Goal: Transaction & Acquisition: Purchase product/service

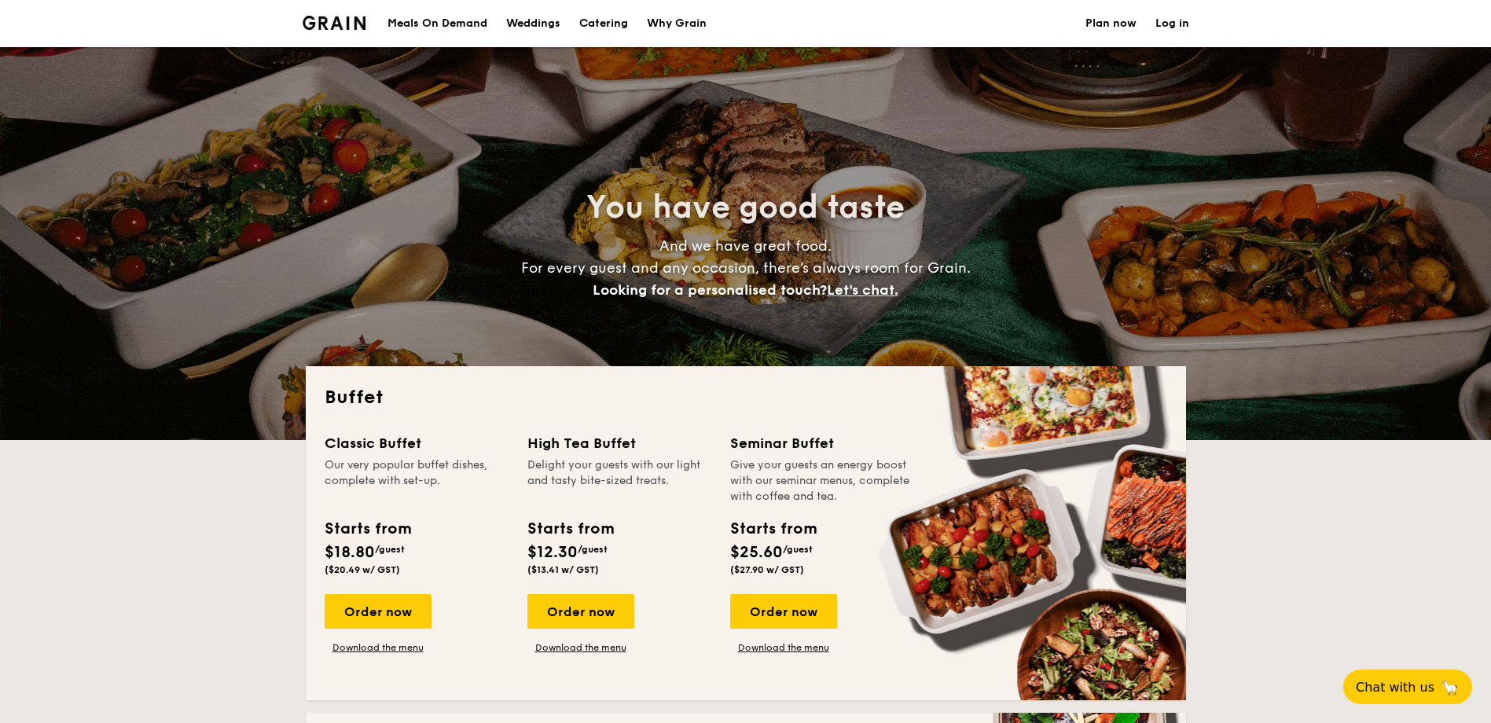
select select
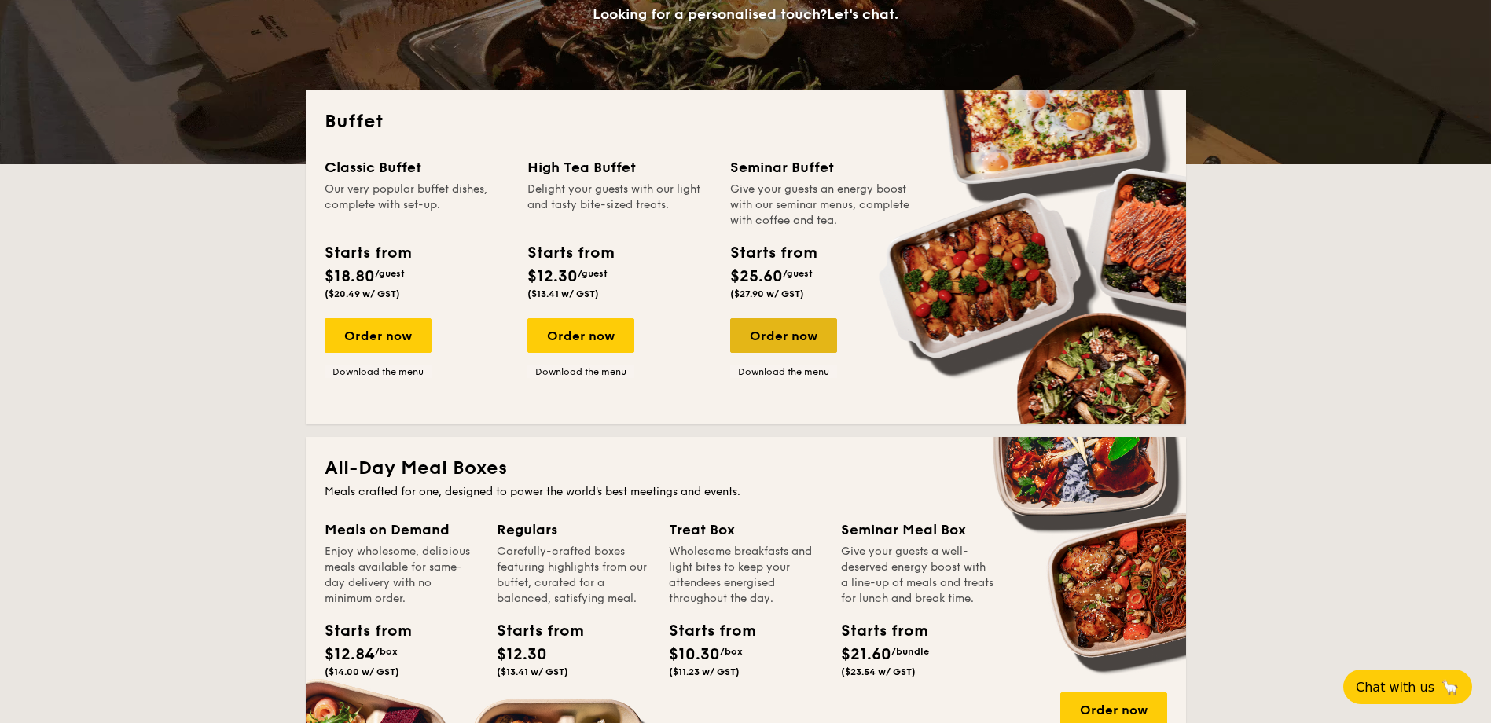
scroll to position [79, 0]
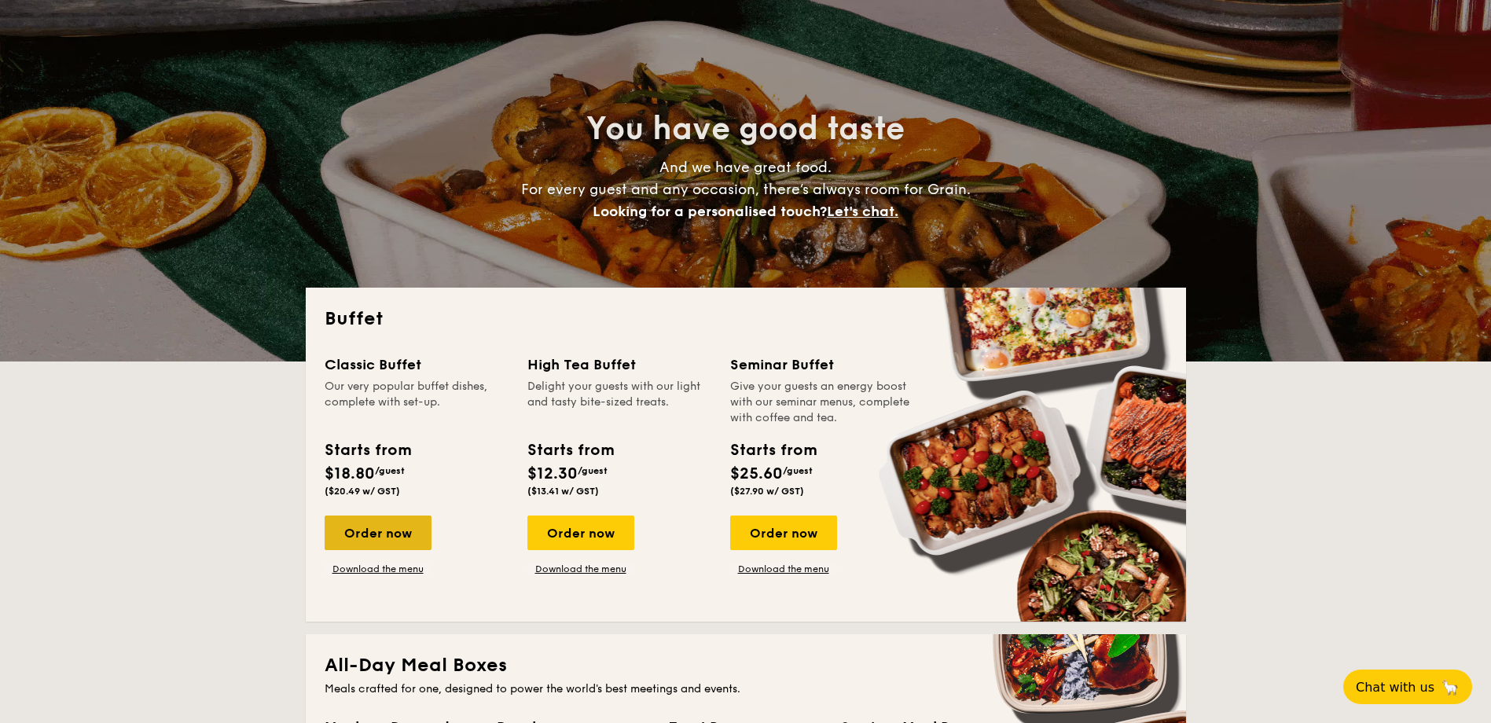
click at [374, 528] on div "Order now" at bounding box center [378, 533] width 107 height 35
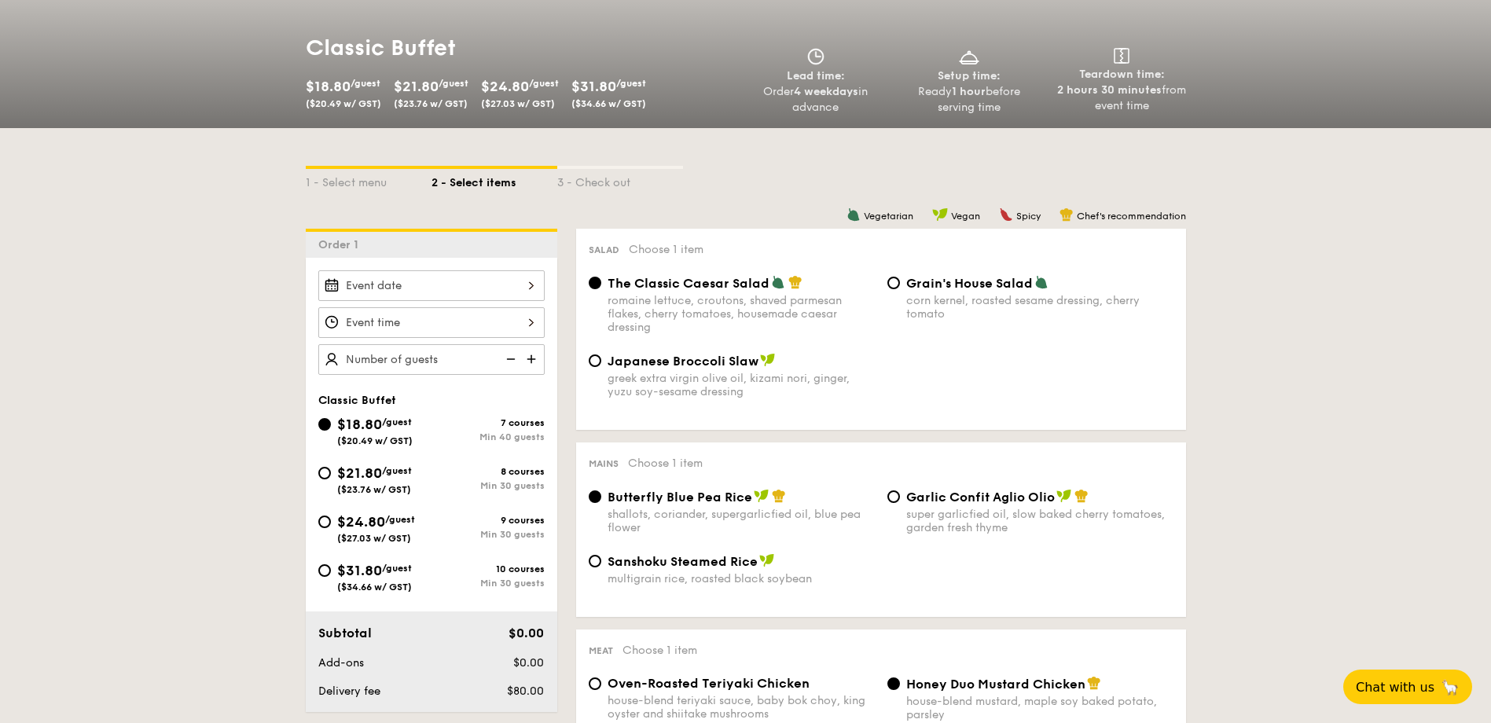
scroll to position [236, 0]
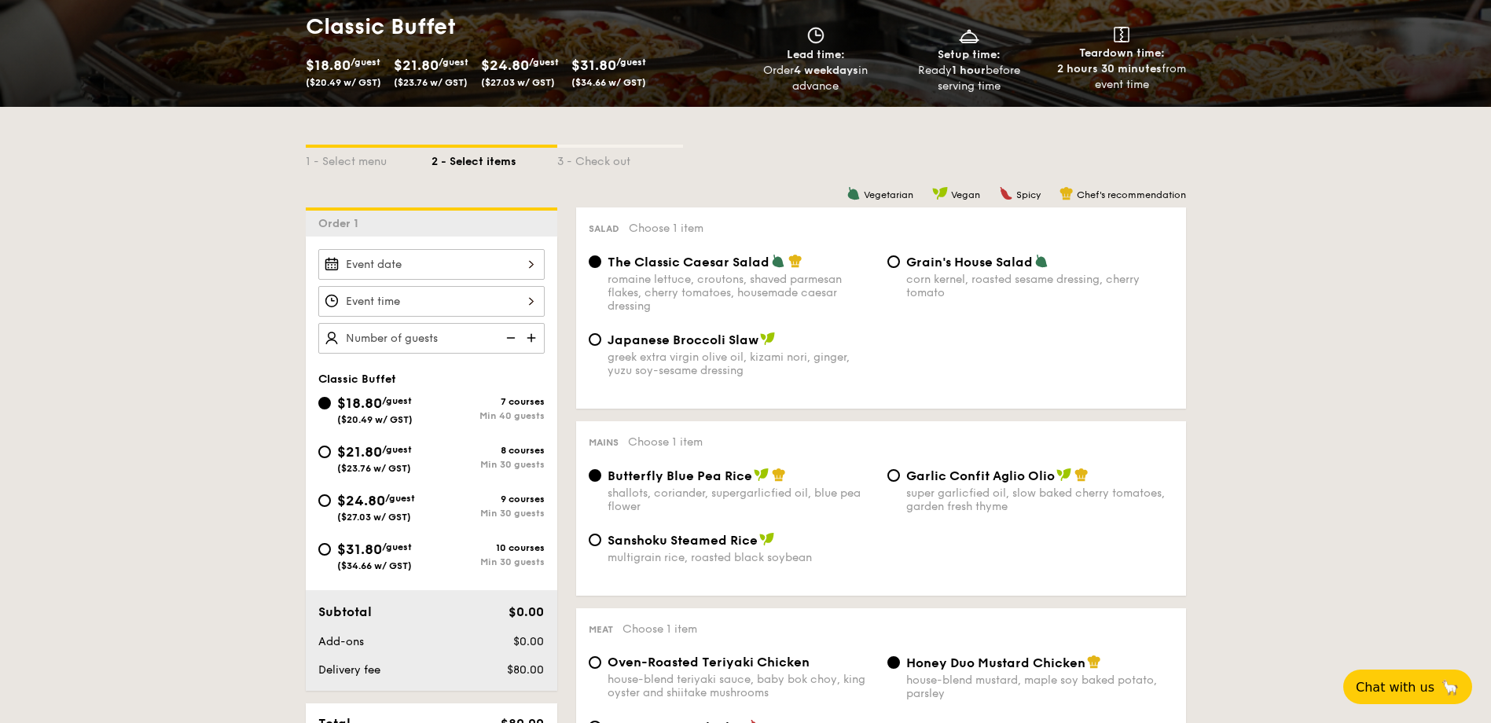
click at [492, 271] on div at bounding box center [431, 264] width 226 height 31
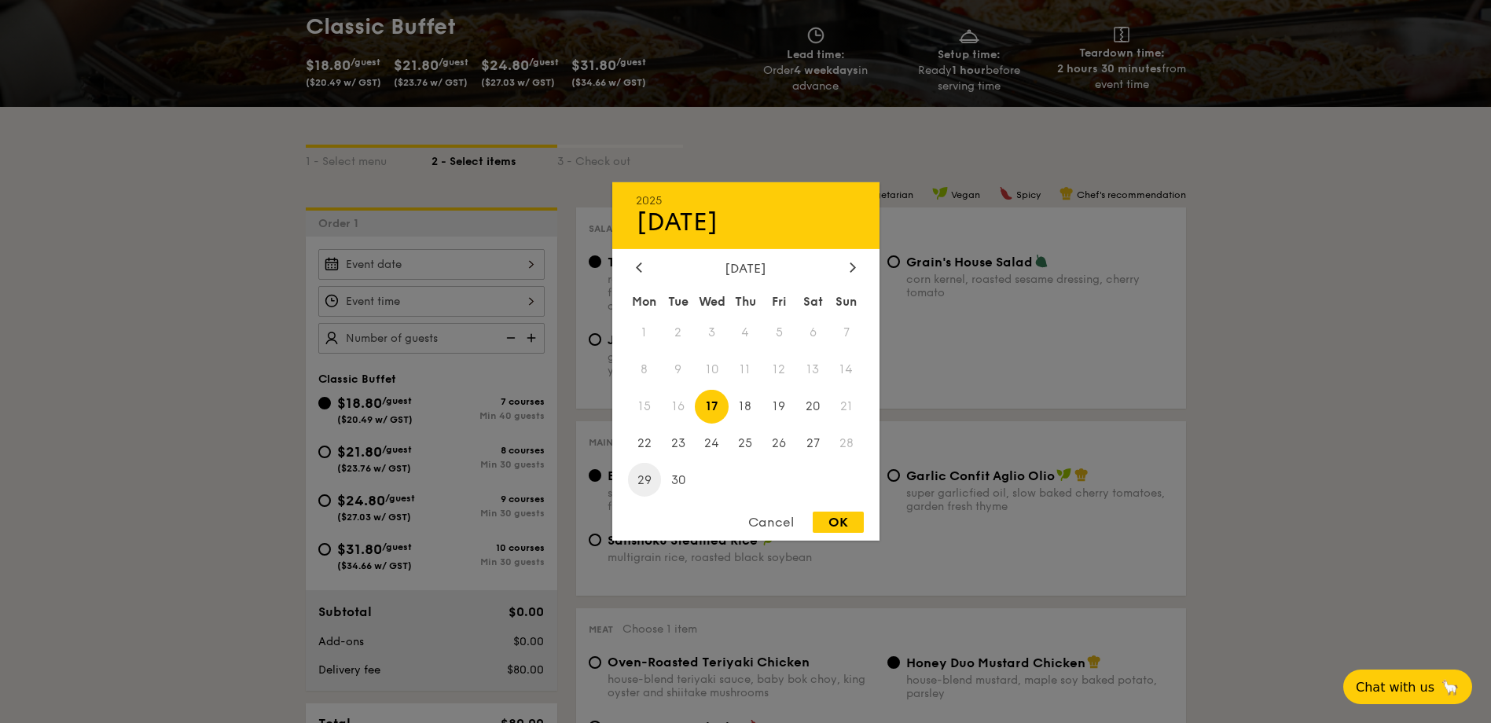
click at [640, 476] on span "29" at bounding box center [645, 480] width 34 height 34
click at [780, 446] on span "26" at bounding box center [779, 443] width 34 height 34
click at [855, 527] on div "OK" at bounding box center [838, 522] width 51 height 21
type input "[DATE]"
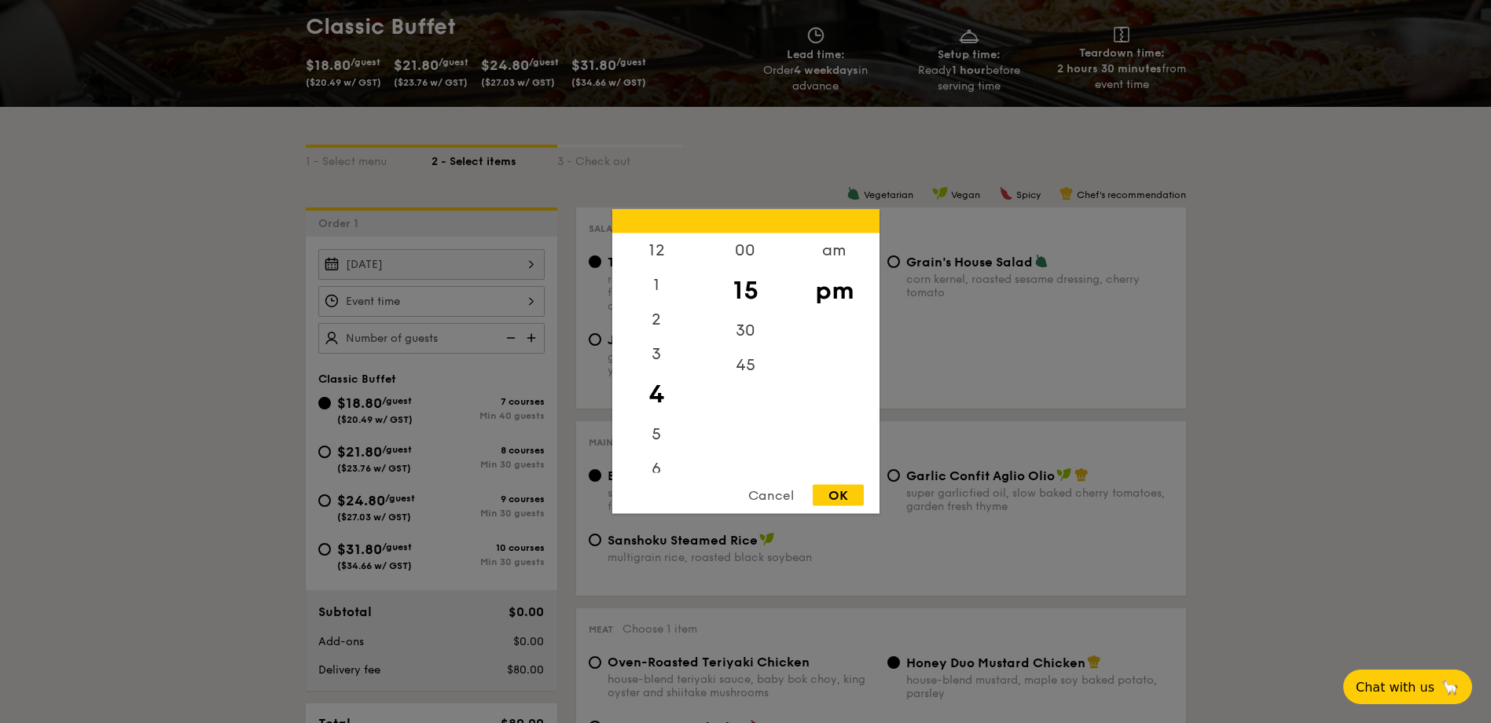
click at [520, 302] on div "12 1 2 3 4 5 6 7 8 9 10 11 00 15 30 45 am pm Cancel OK" at bounding box center [431, 301] width 226 height 31
click at [654, 301] on div "1" at bounding box center [656, 291] width 89 height 46
click at [747, 375] on div "45" at bounding box center [745, 371] width 89 height 46
click at [841, 501] on div "OK" at bounding box center [838, 495] width 51 height 21
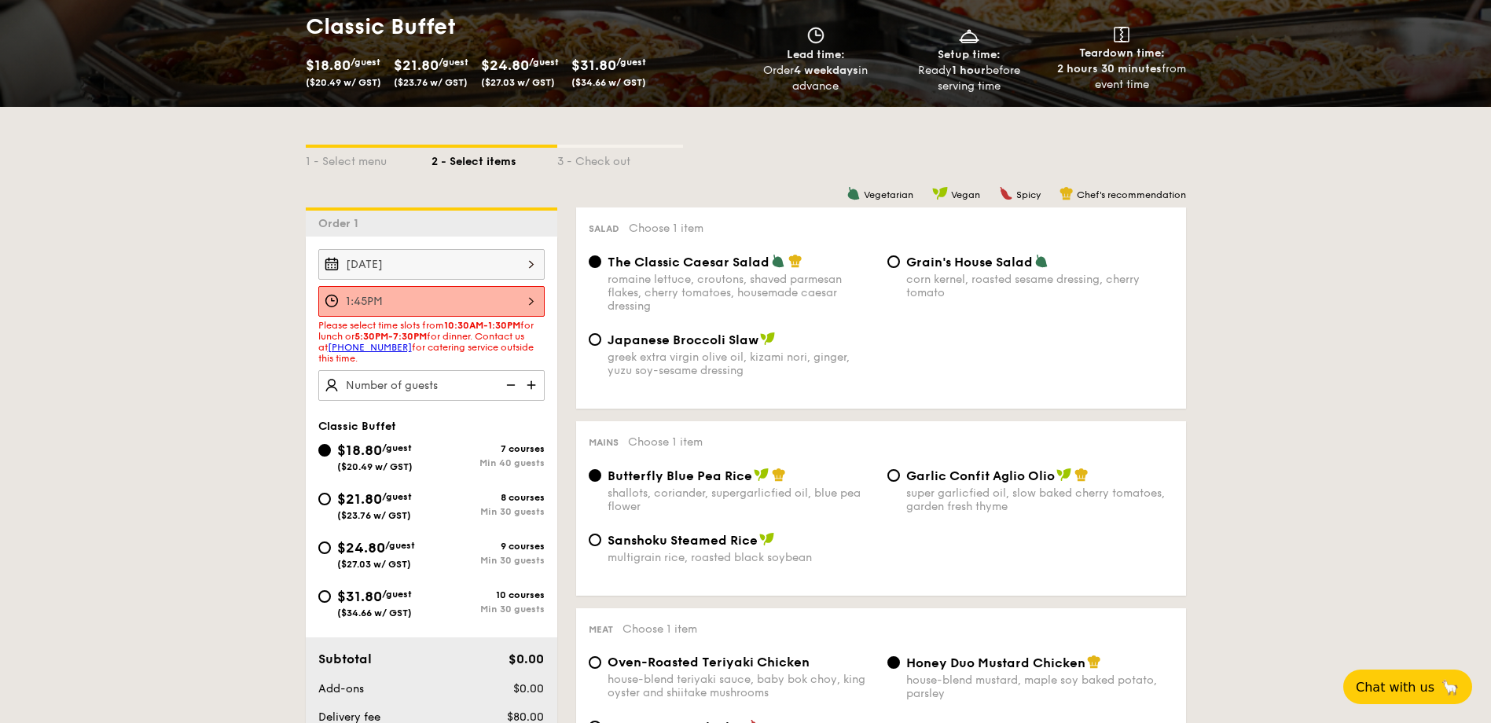
click at [535, 302] on div "1:45PM" at bounding box center [431, 301] width 226 height 31
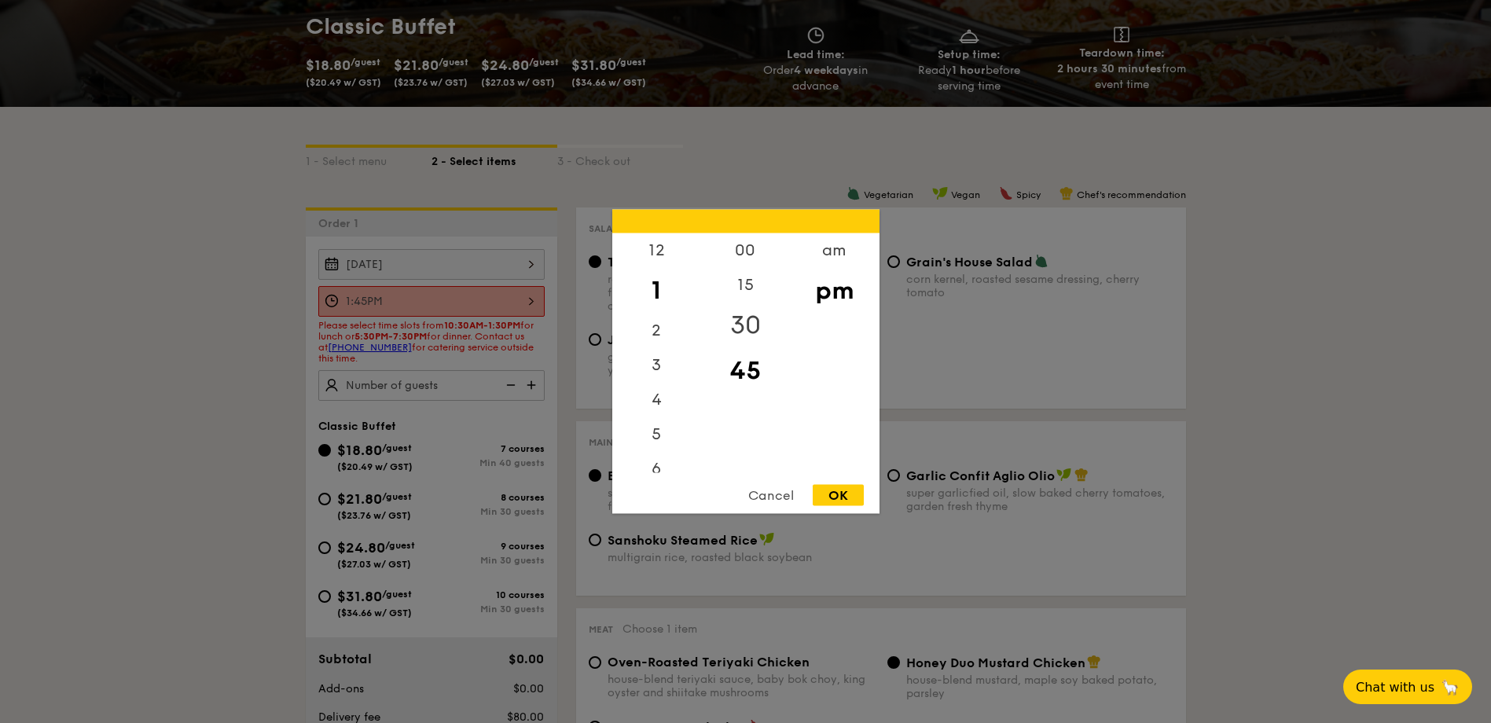
click at [751, 321] on div "30" at bounding box center [745, 326] width 89 height 46
click at [838, 493] on div "OK" at bounding box center [838, 495] width 51 height 21
type input "1:30PM"
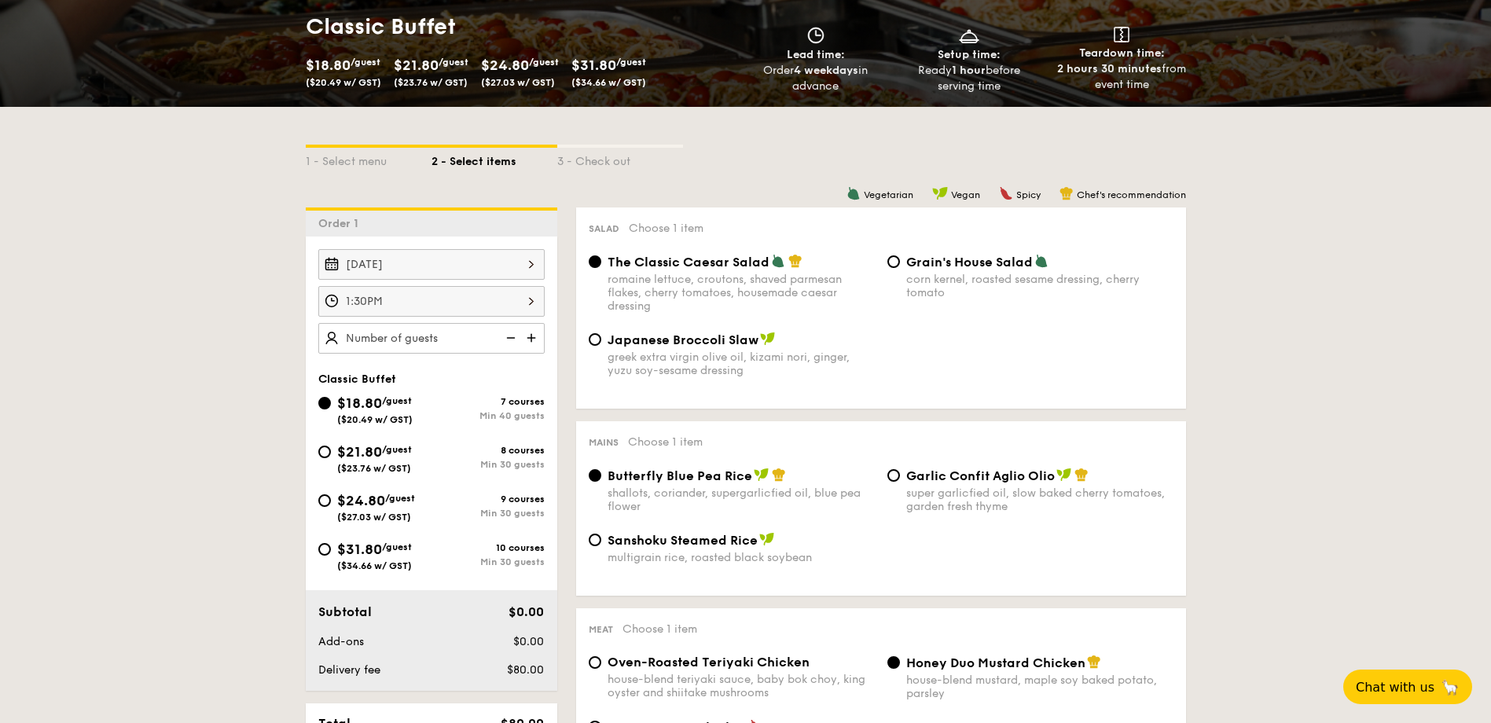
click at [476, 271] on div "[DATE]" at bounding box center [431, 264] width 226 height 31
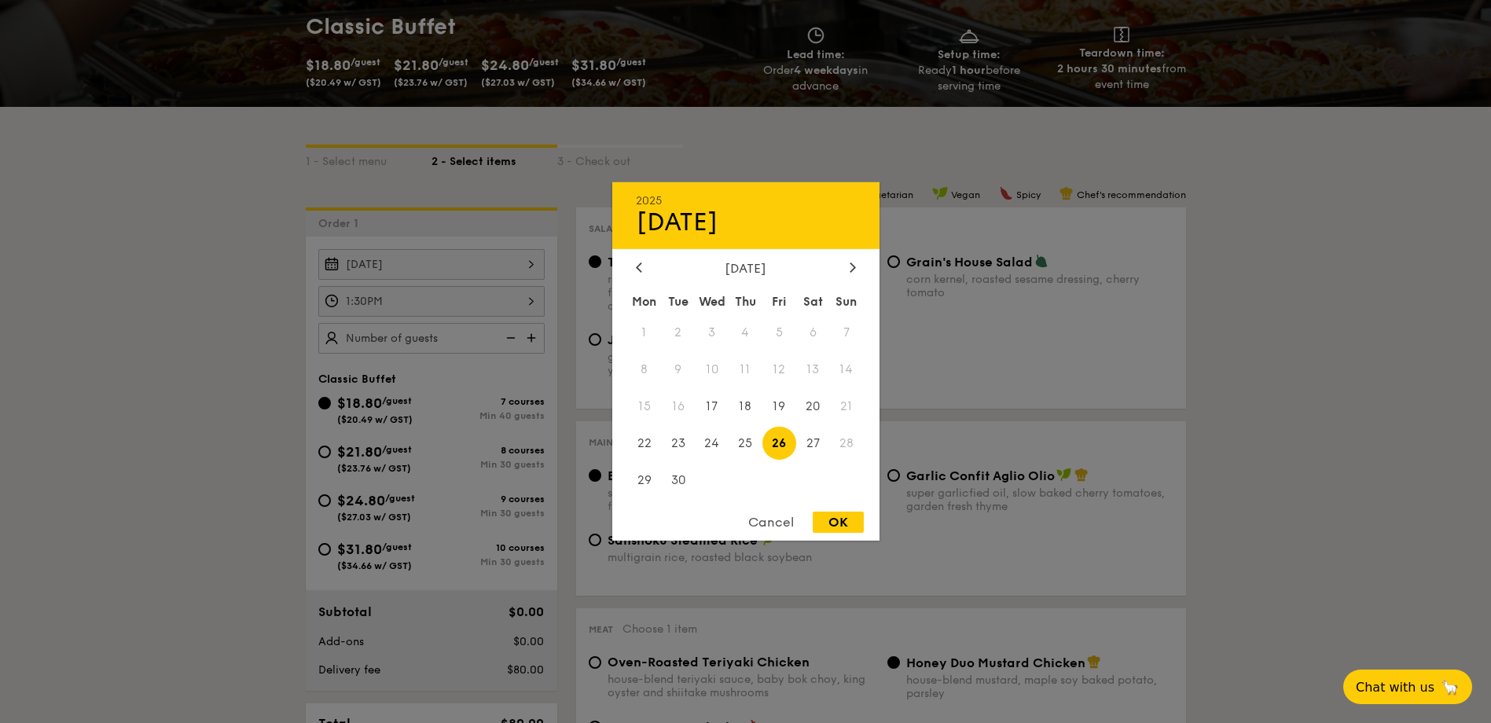
click at [1023, 443] on div at bounding box center [745, 361] width 1491 height 723
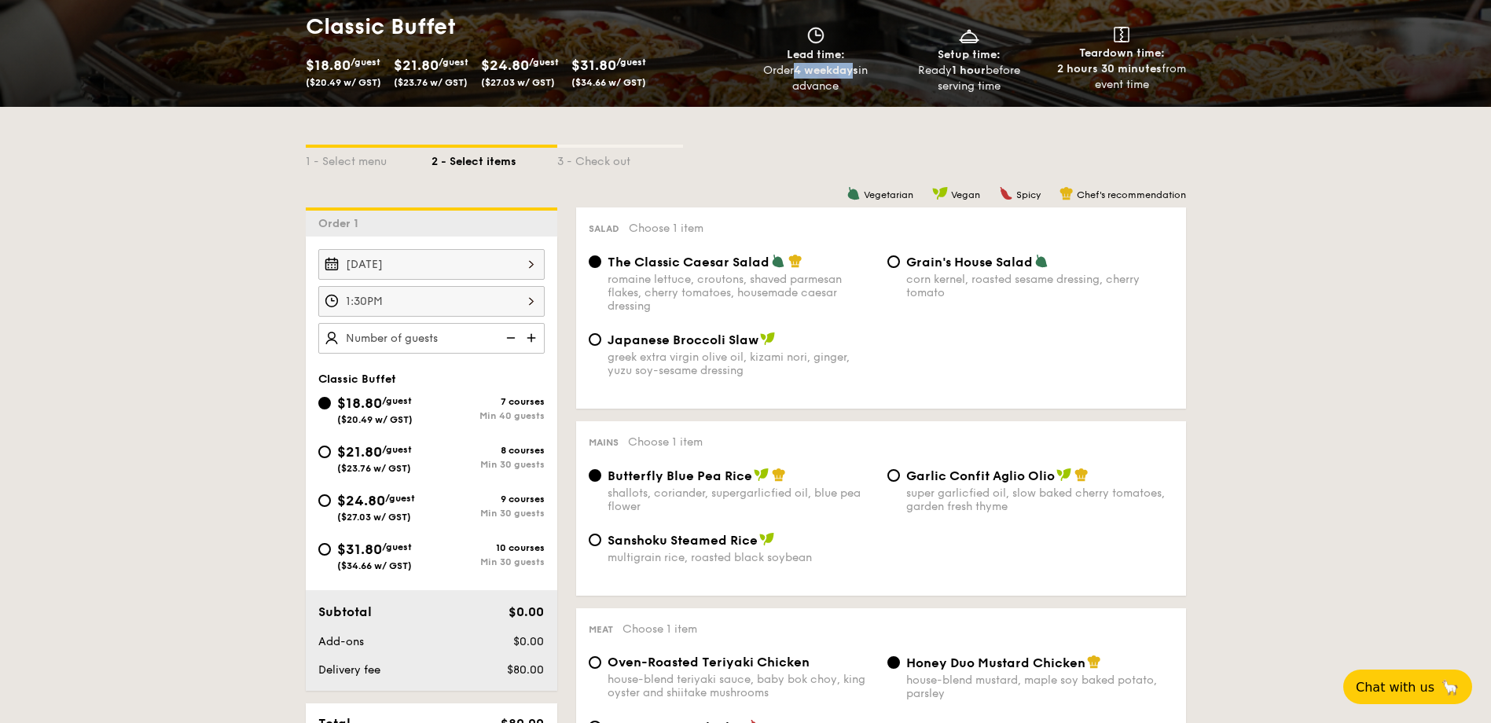
drag, startPoint x: 793, startPoint y: 69, endPoint x: 854, endPoint y: 72, distance: 60.6
click at [854, 72] on div "Order 4 weekdays in advance" at bounding box center [816, 78] width 141 height 31
drag, startPoint x: 854, startPoint y: 72, endPoint x: 1151, endPoint y: 162, distance: 311.1
click at [1151, 162] on div "1 - Select menu 2 - Select items 3 - Check out" at bounding box center [746, 157] width 880 height 25
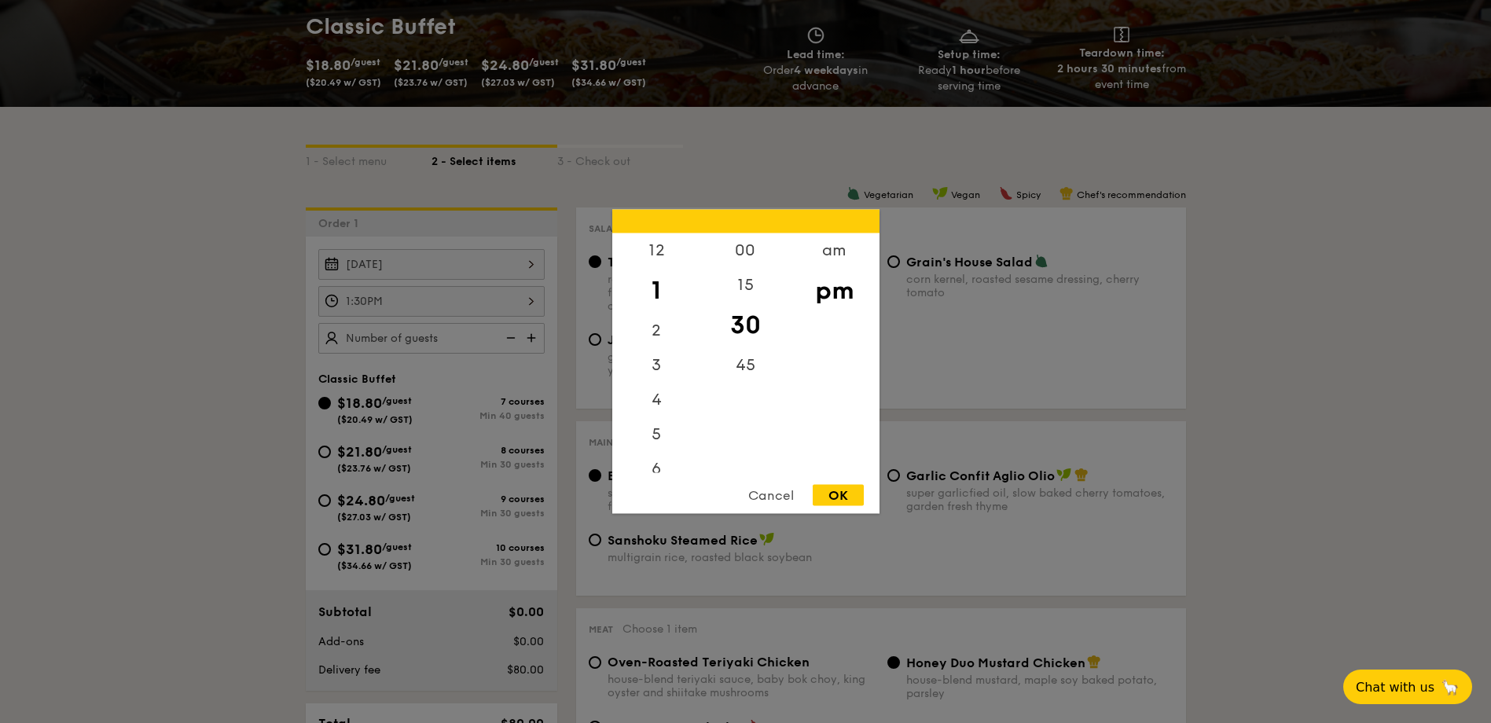
click at [465, 306] on div "1:30PM 12 1 2 3 4 5 6 7 8 9 10 11 00 15 30 45 am pm Cancel OK" at bounding box center [431, 301] width 226 height 31
click at [1195, 314] on div at bounding box center [745, 361] width 1491 height 723
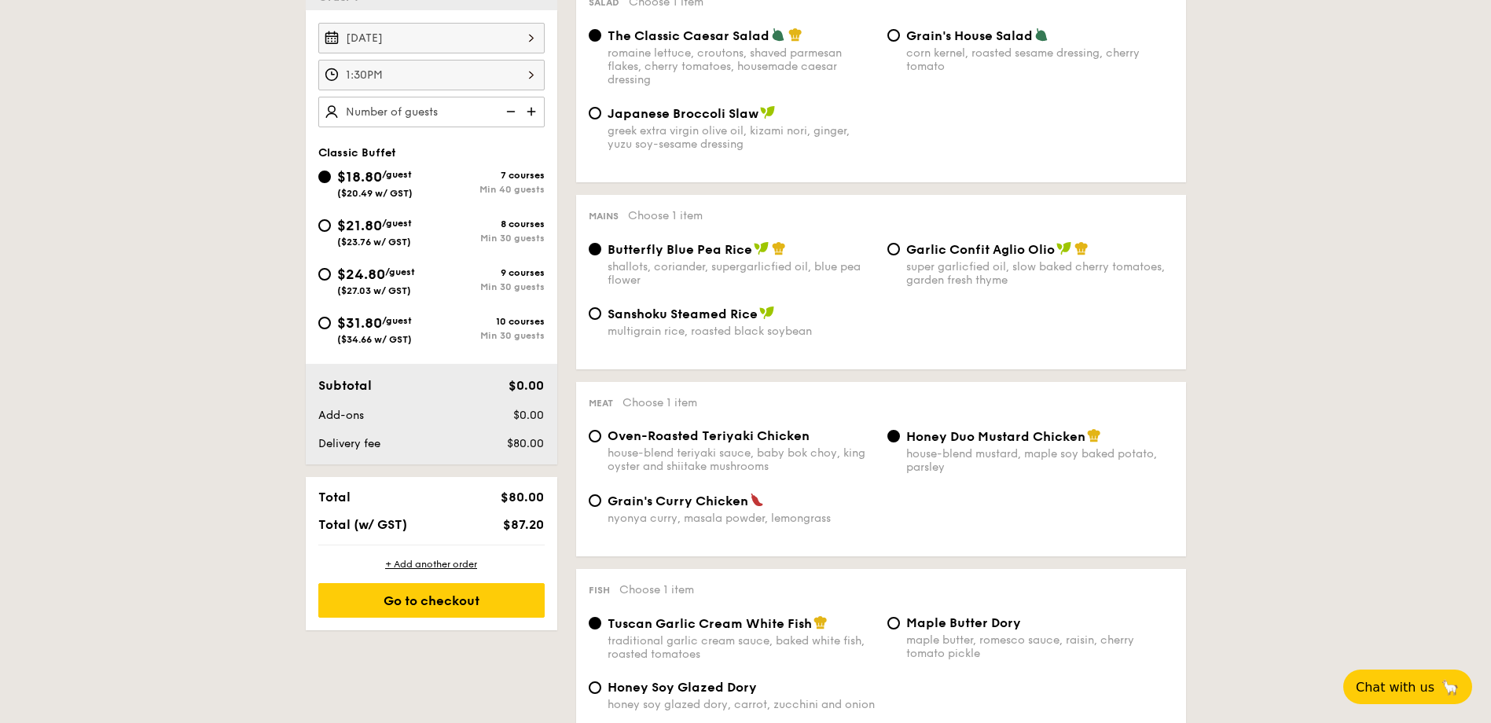
scroll to position [314, 0]
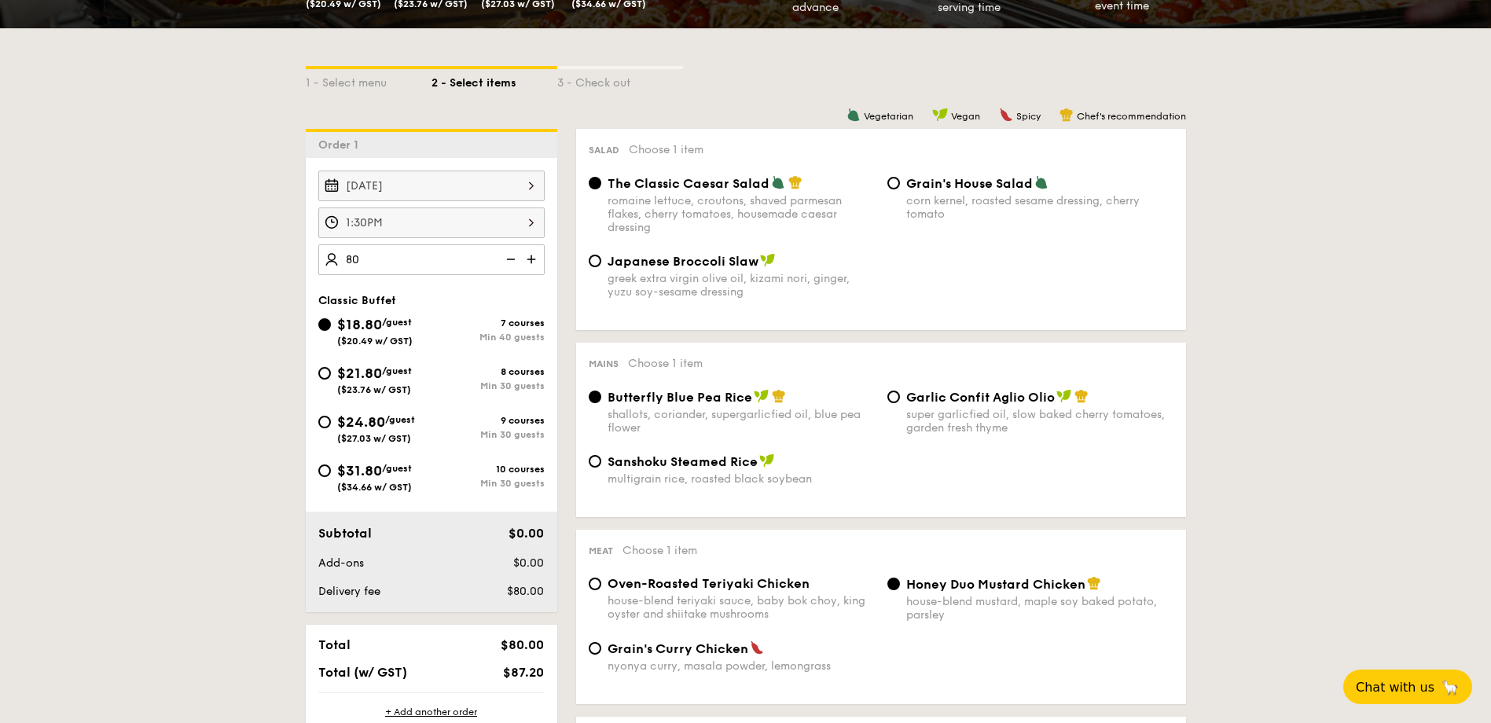
click at [528, 258] on img at bounding box center [533, 259] width 24 height 30
click at [512, 259] on img at bounding box center [510, 259] width 24 height 30
type input "80 guests"
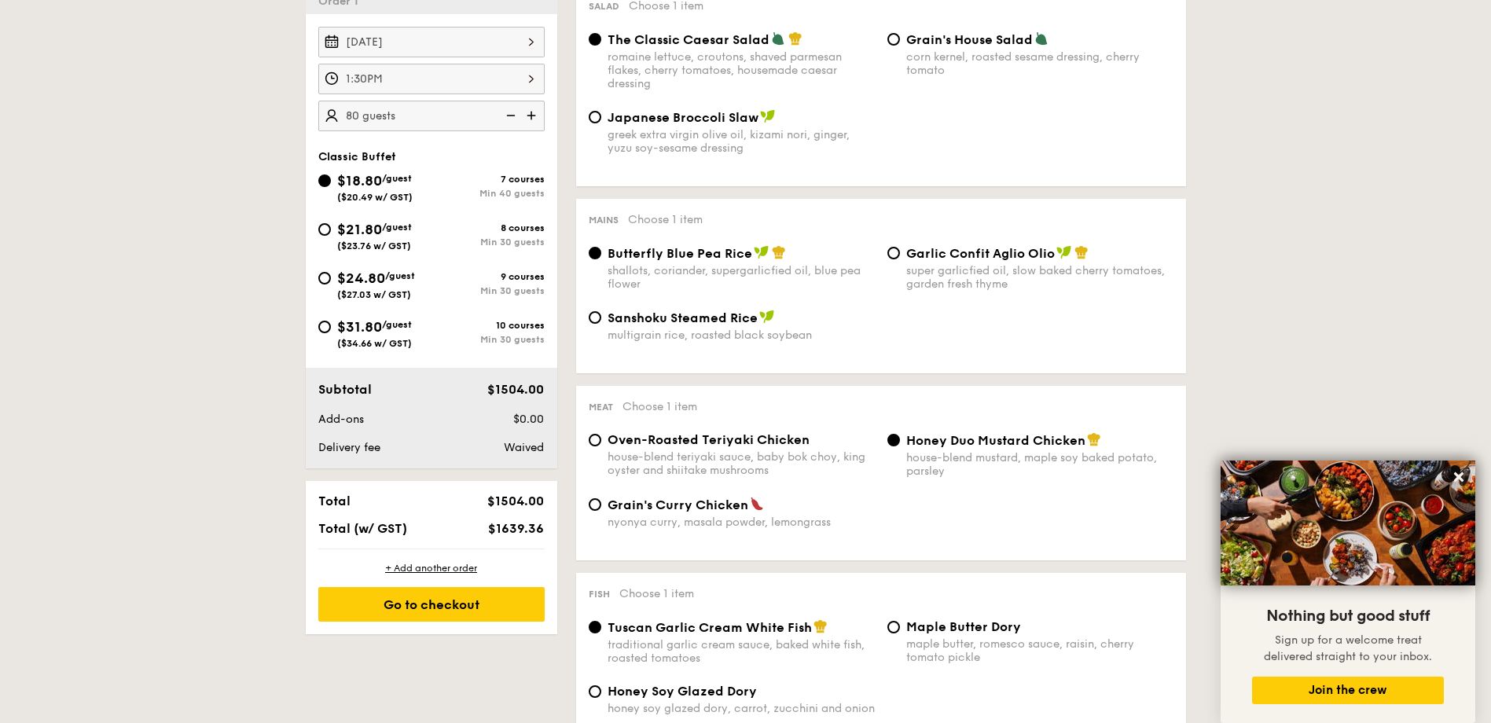
scroll to position [459, 0]
